Goal: Information Seeking & Learning: Learn about a topic

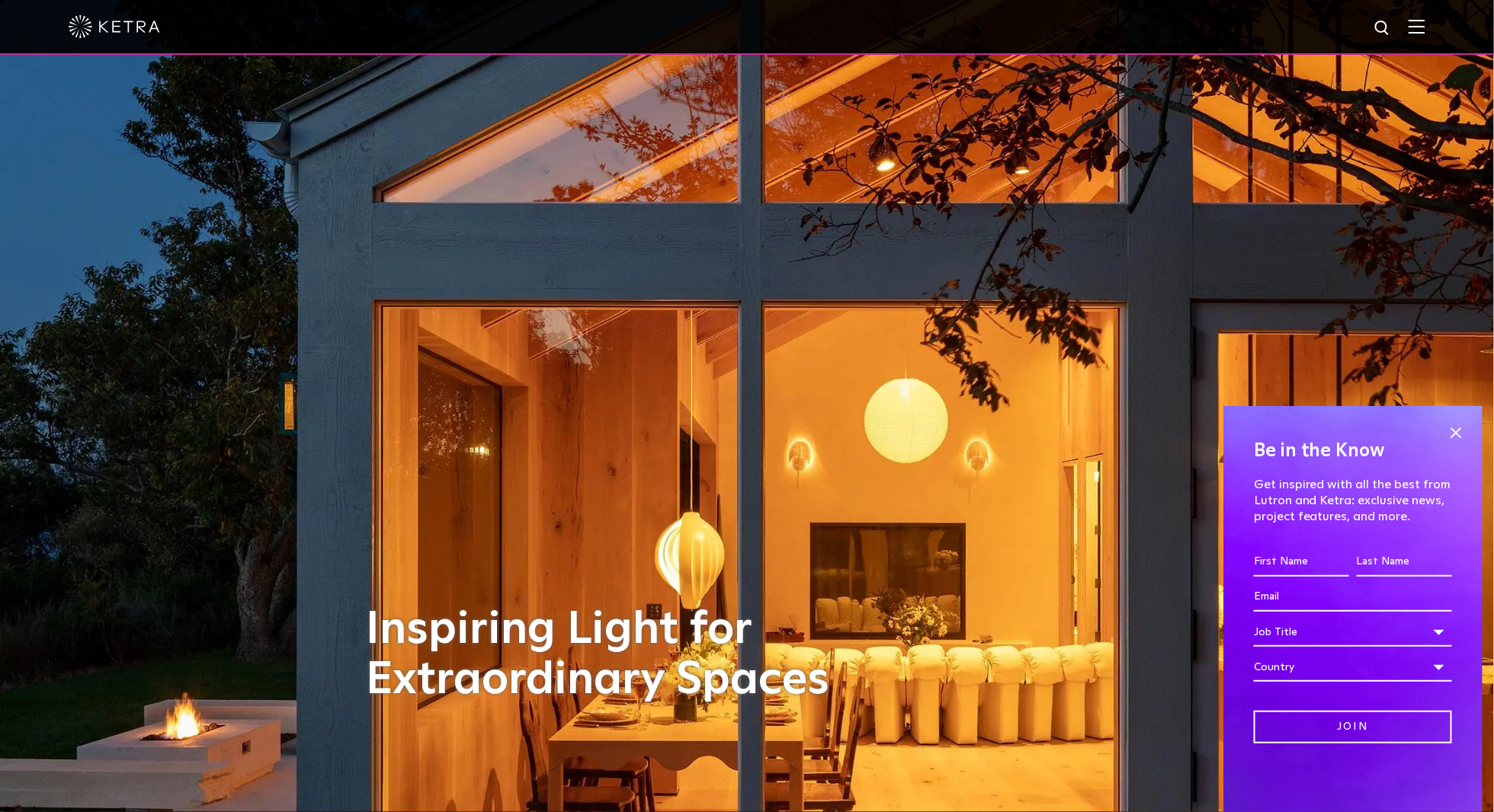
click at [1423, 26] on img at bounding box center [1417, 26] width 17 height 14
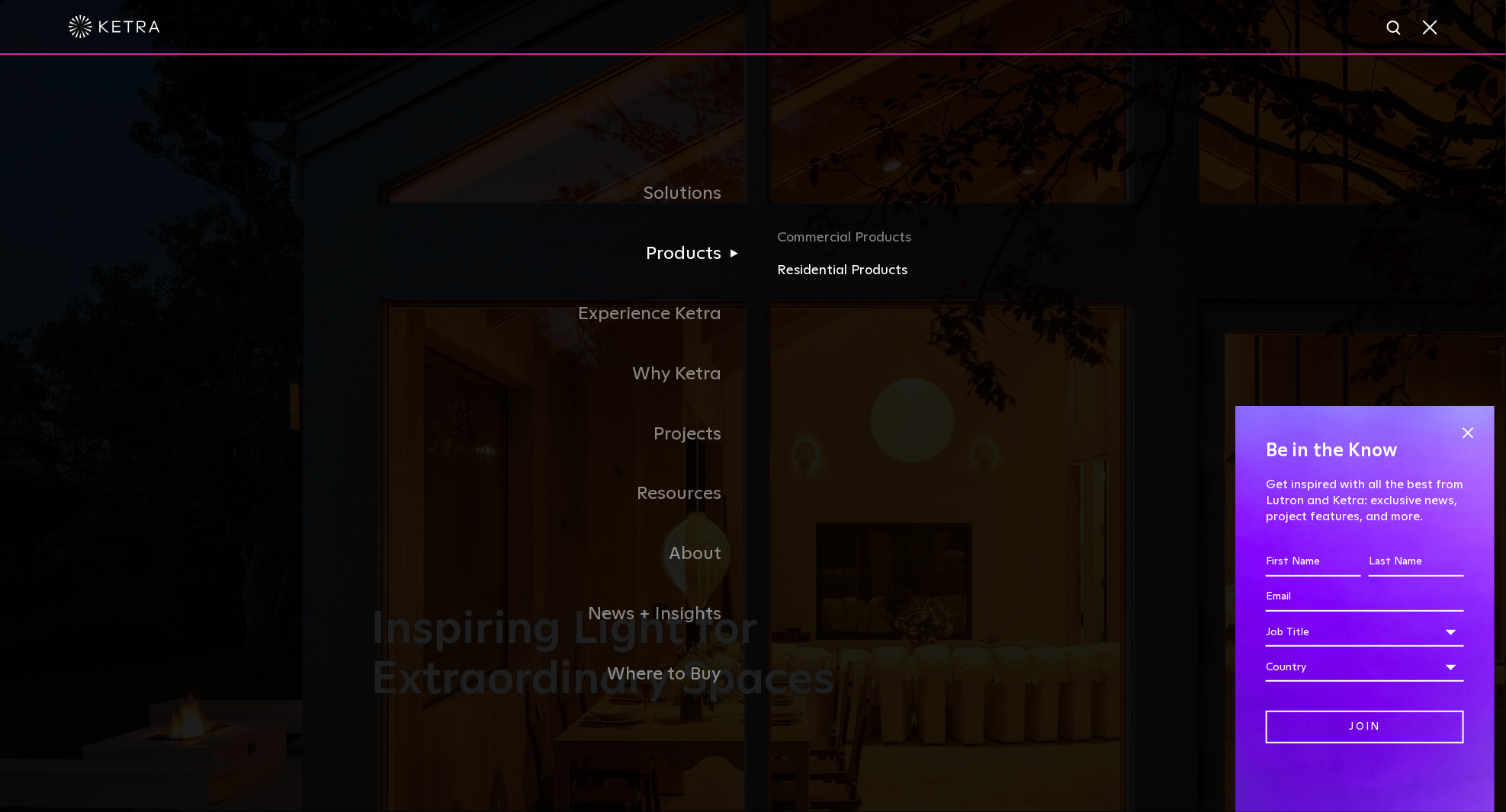
click at [797, 270] on link "Residential Products" at bounding box center [955, 270] width 357 height 22
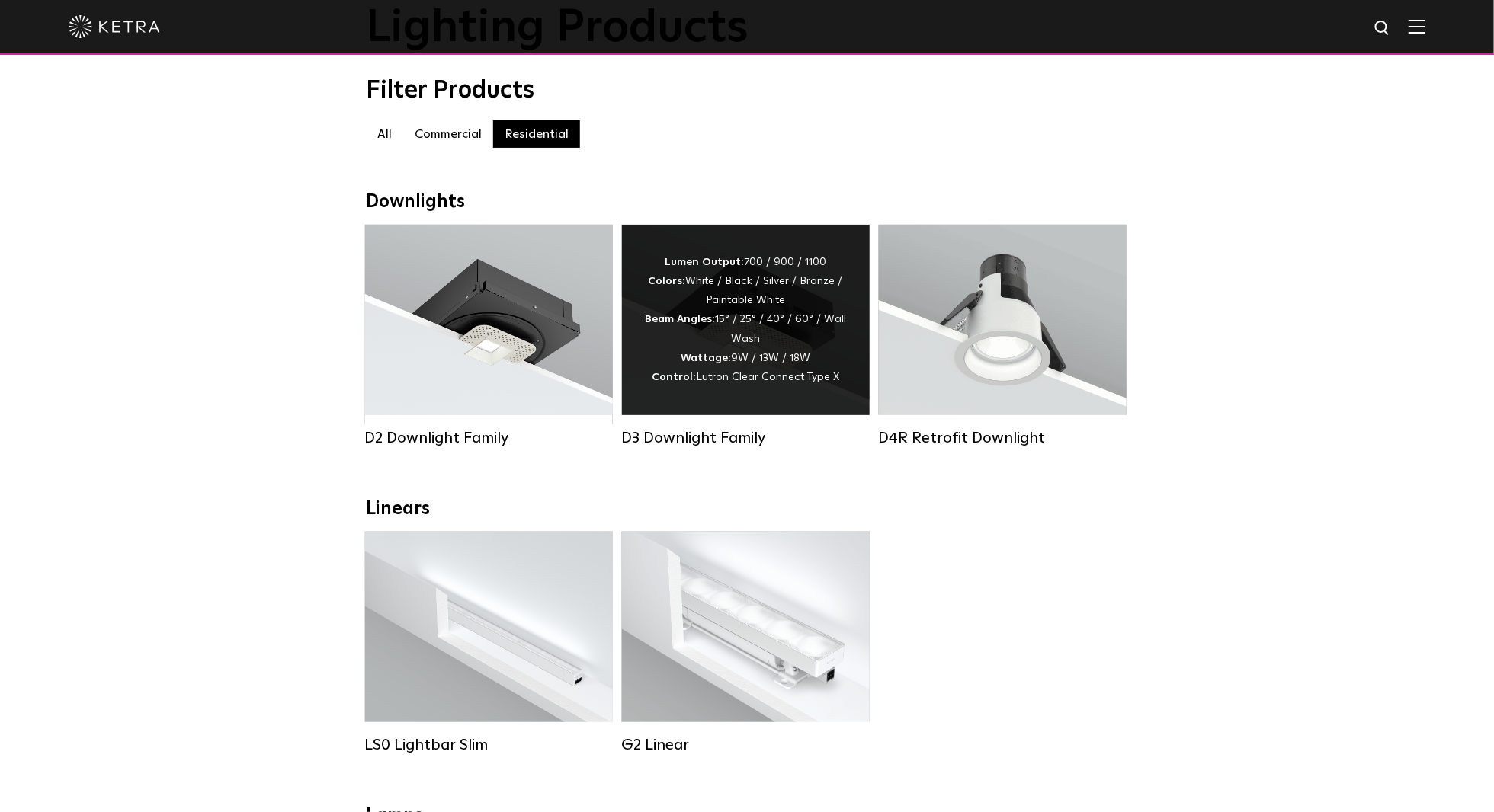
scroll to position [124, 0]
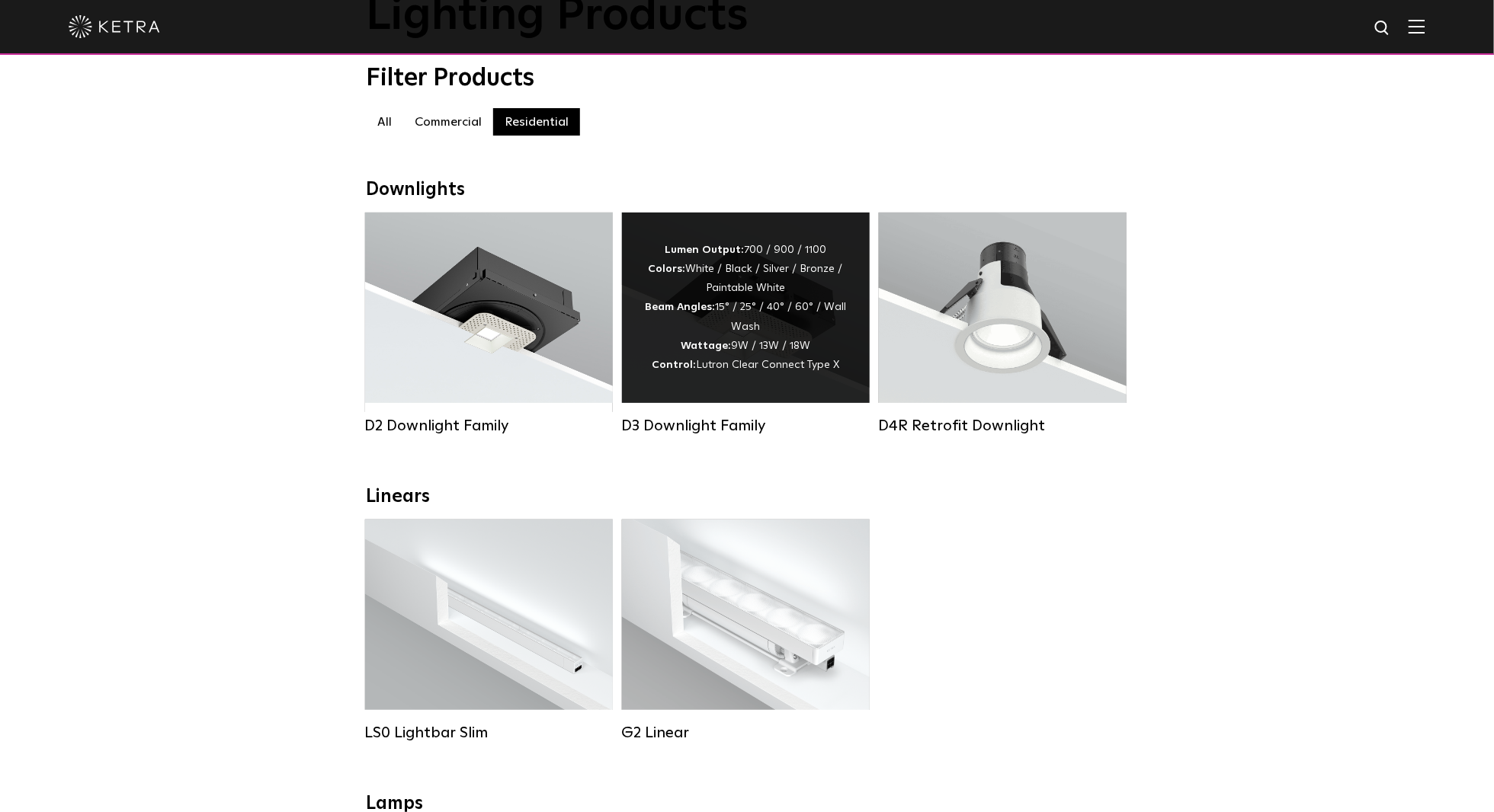
click at [857, 380] on div "Lumen Output: 700 / 900 / 1100 Colors: White / Black / Silver / Bronze / Painta…" at bounding box center [746, 308] width 248 height 191
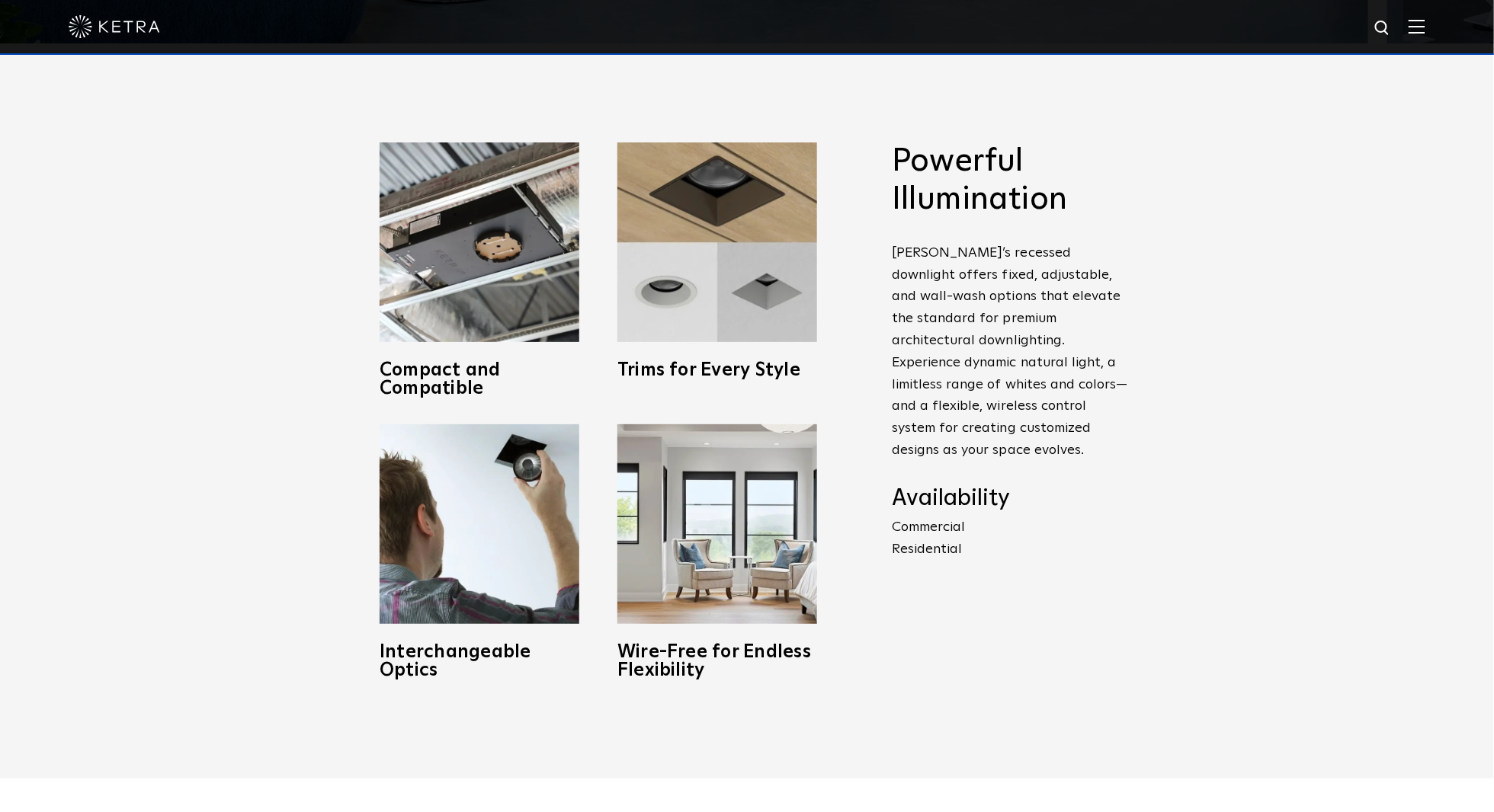
scroll to position [770, 0]
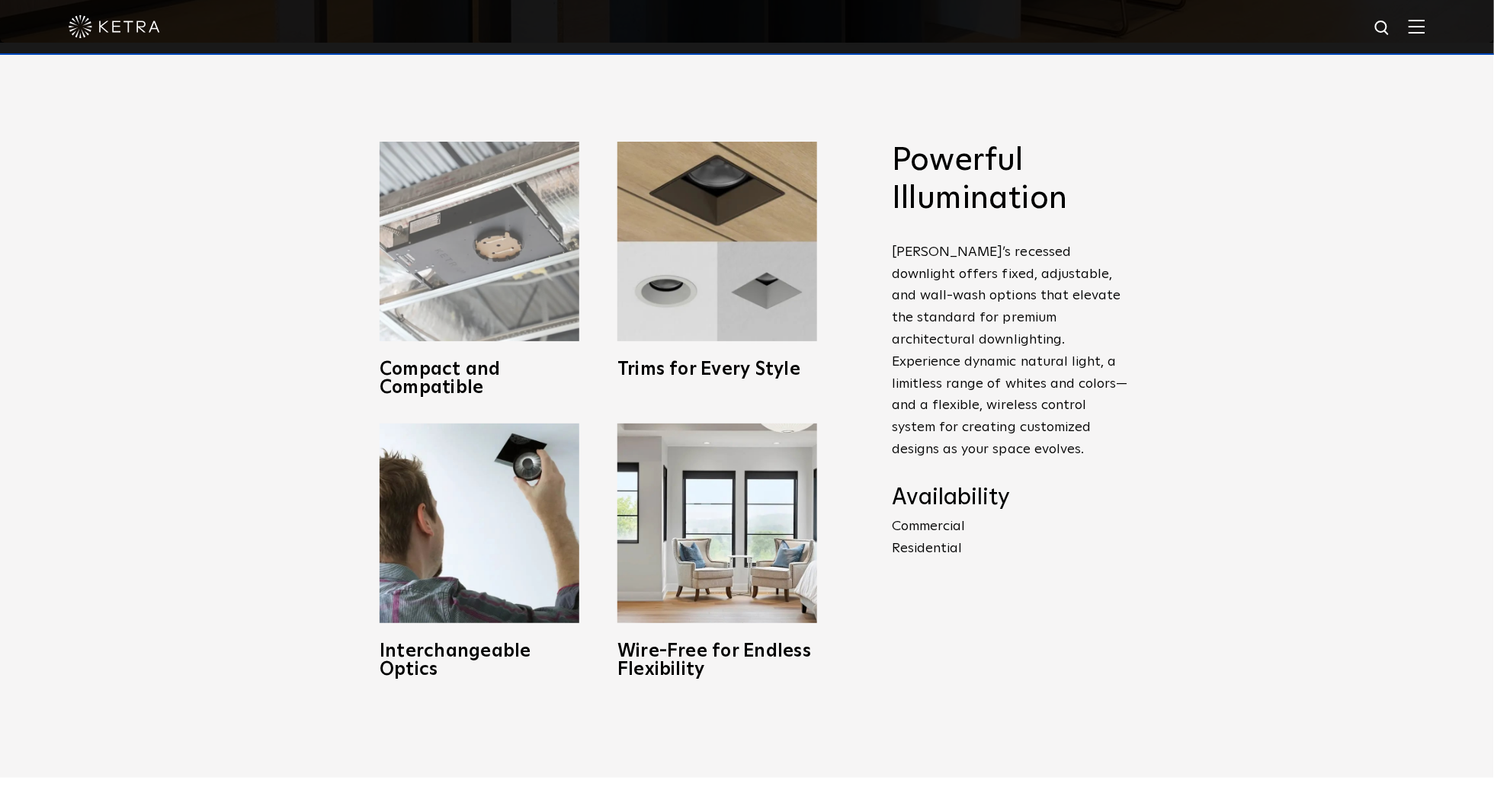
click at [480, 235] on img at bounding box center [479, 241] width 200 height 200
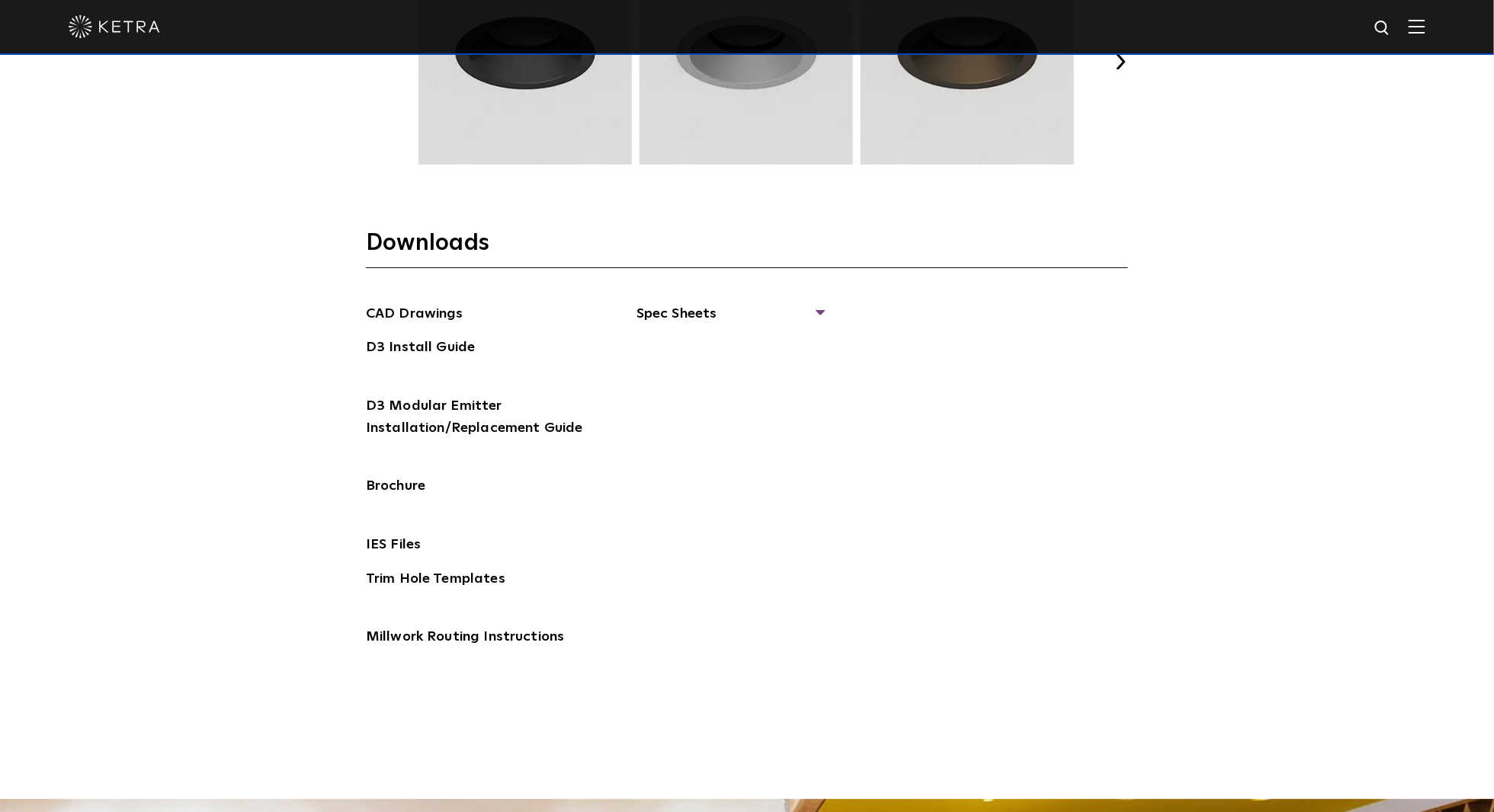
scroll to position [2421, 0]
click at [427, 309] on link "CAD Drawings" at bounding box center [415, 316] width 98 height 24
